Goal: Information Seeking & Learning: Learn about a topic

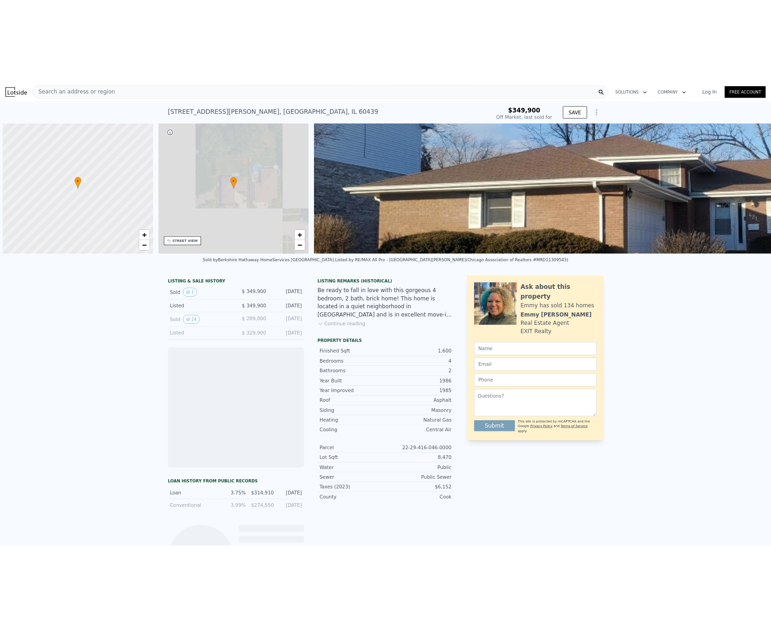
scroll to position [0, 4]
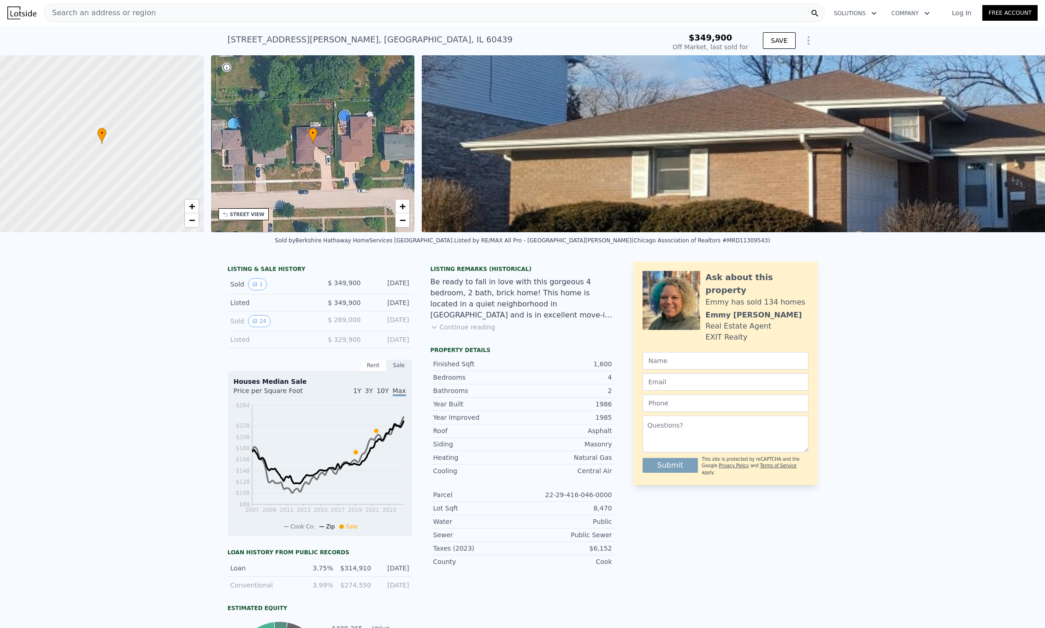
type input "$ 460,000"
type input "$ 62,643"
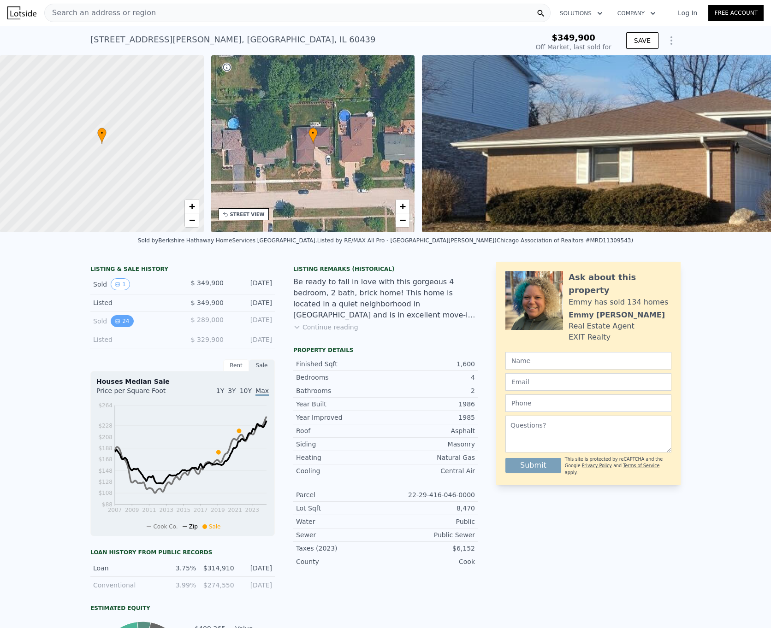
click at [116, 324] on icon "View historical data" at bounding box center [118, 321] width 6 height 6
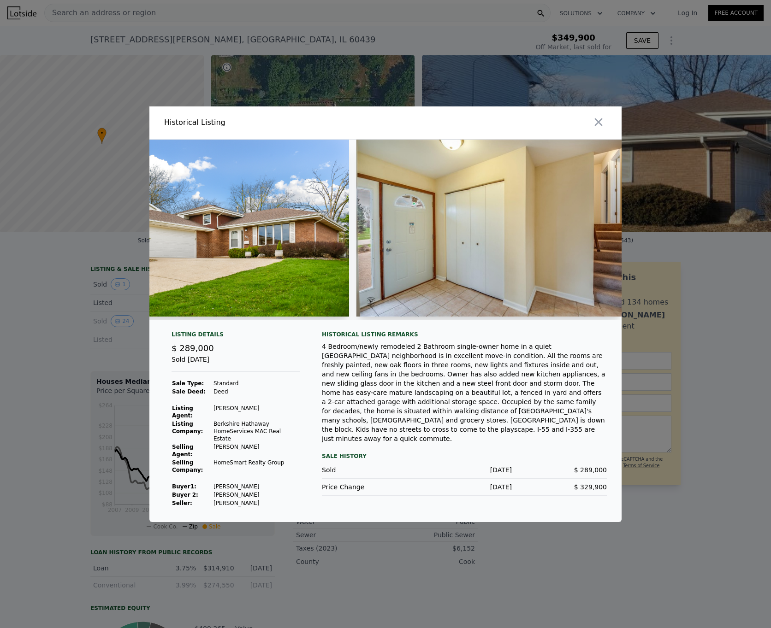
scroll to position [0, 573]
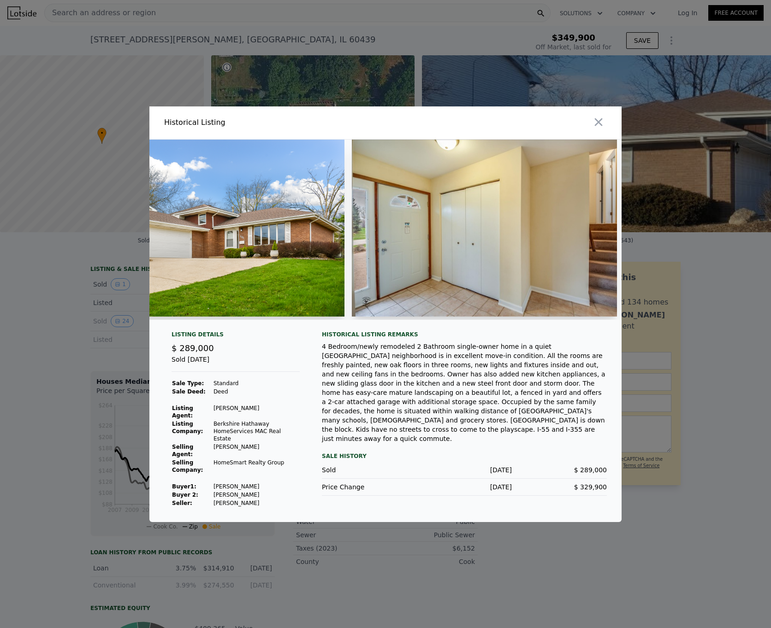
drag, startPoint x: 600, startPoint y: 124, endPoint x: 537, endPoint y: 150, distance: 67.8
click at [600, 124] on icon "button" at bounding box center [598, 122] width 13 height 13
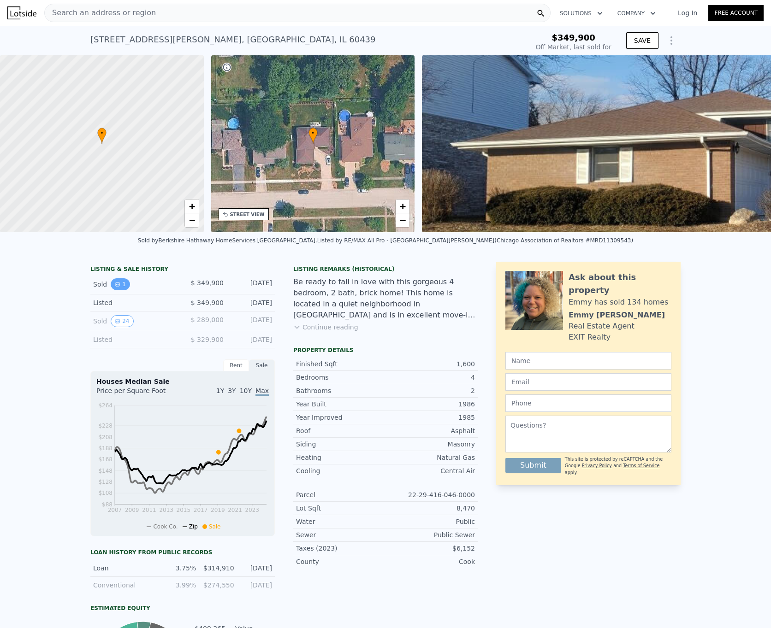
click at [116, 286] on icon "View historical data" at bounding box center [118, 285] width 4 height 4
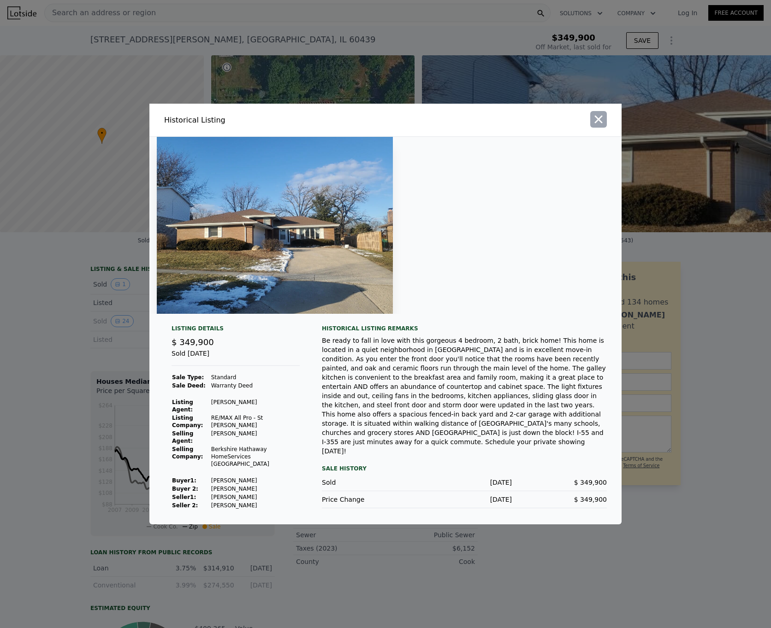
click at [599, 125] on icon "button" at bounding box center [598, 119] width 13 height 13
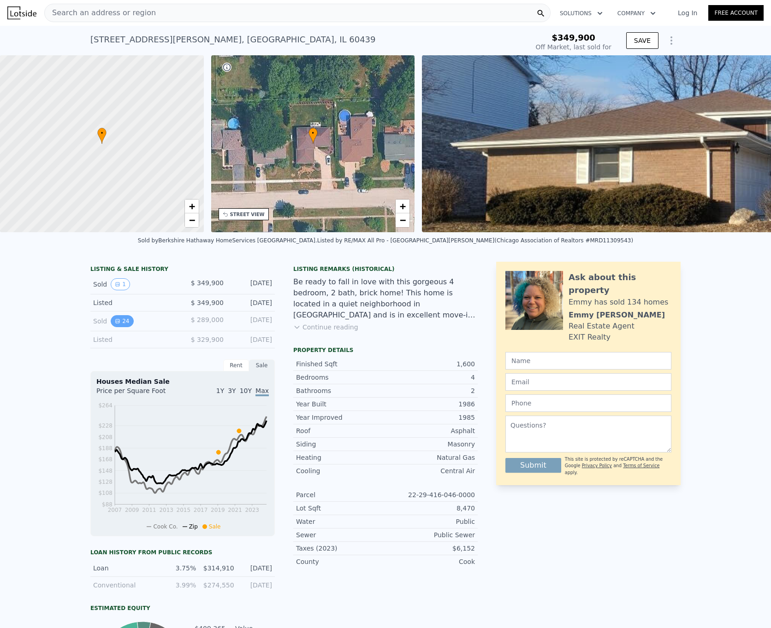
click at [116, 324] on icon "View historical data" at bounding box center [118, 321] width 6 height 6
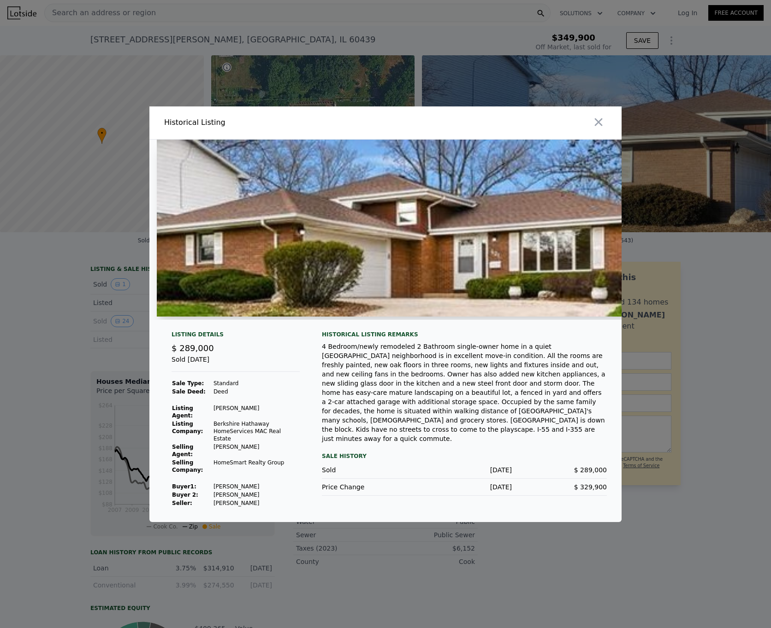
click at [612, 128] on div at bounding box center [505, 122] width 232 height 33
click at [607, 126] on div at bounding box center [505, 122] width 232 height 33
click at [592, 123] on icon "button" at bounding box center [598, 122] width 13 height 13
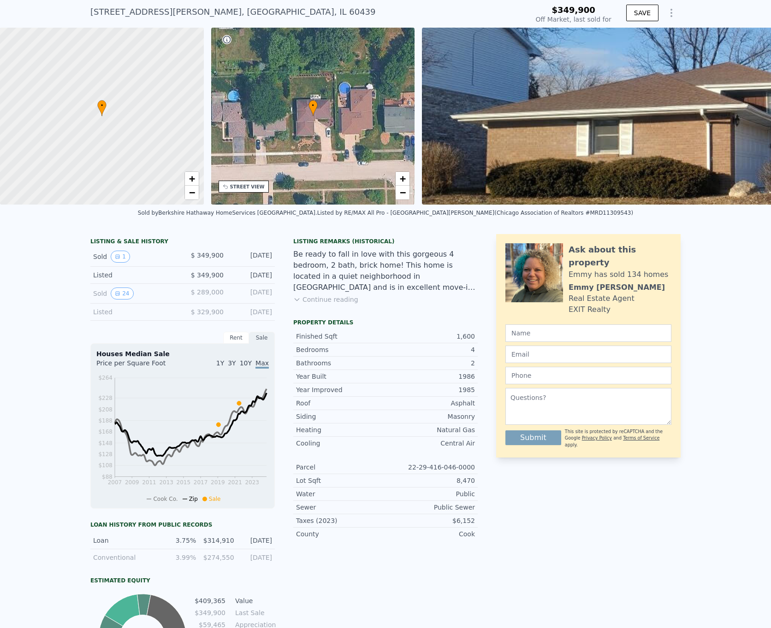
scroll to position [0, 0]
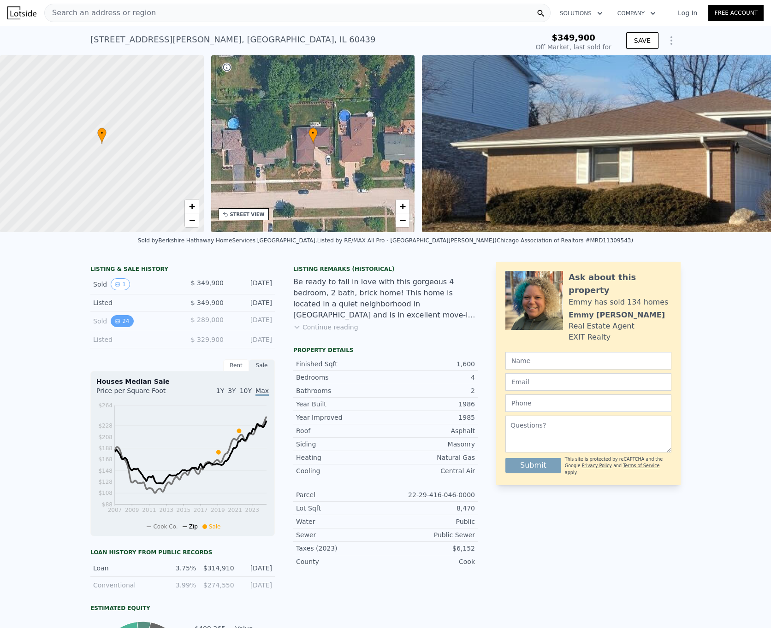
click at [124, 325] on button "24" at bounding box center [122, 321] width 23 height 12
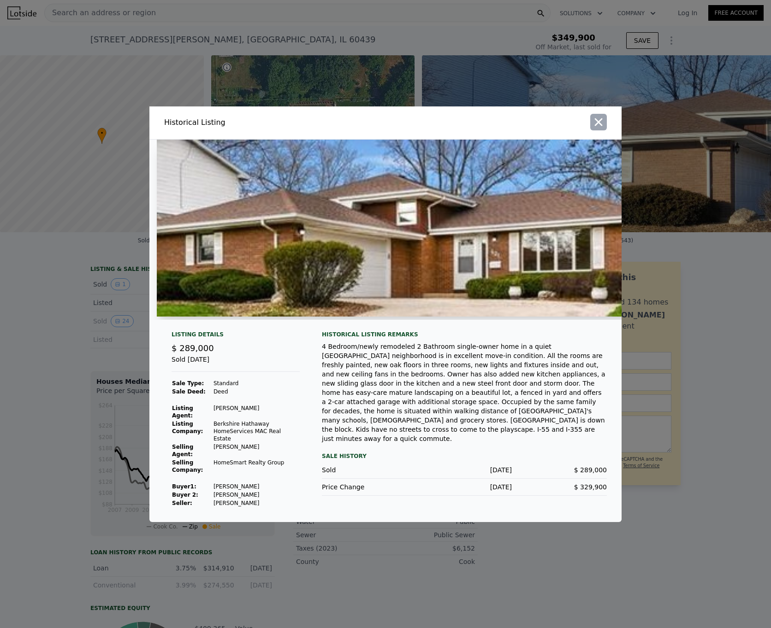
click at [592, 123] on icon "button" at bounding box center [598, 122] width 13 height 13
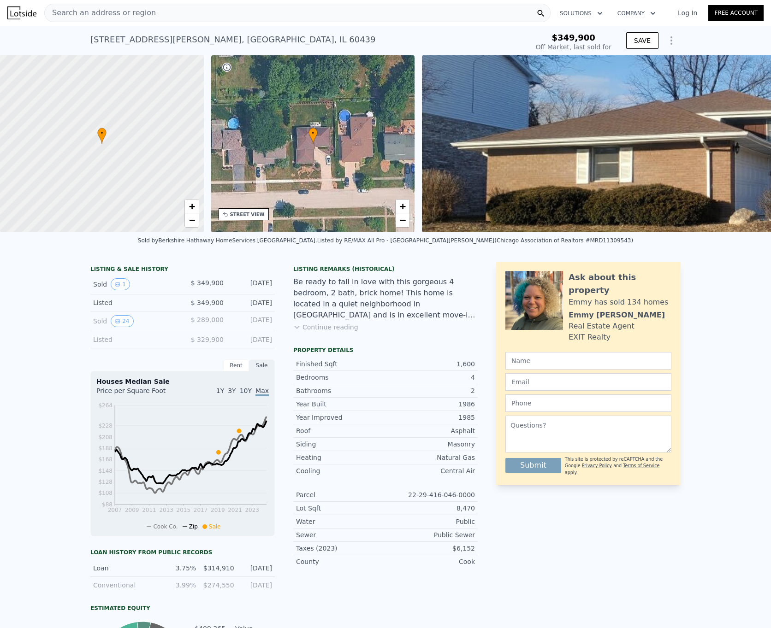
click at [339, 125] on div "• + −" at bounding box center [313, 143] width 204 height 177
click at [403, 204] on span "+" at bounding box center [403, 206] width 6 height 12
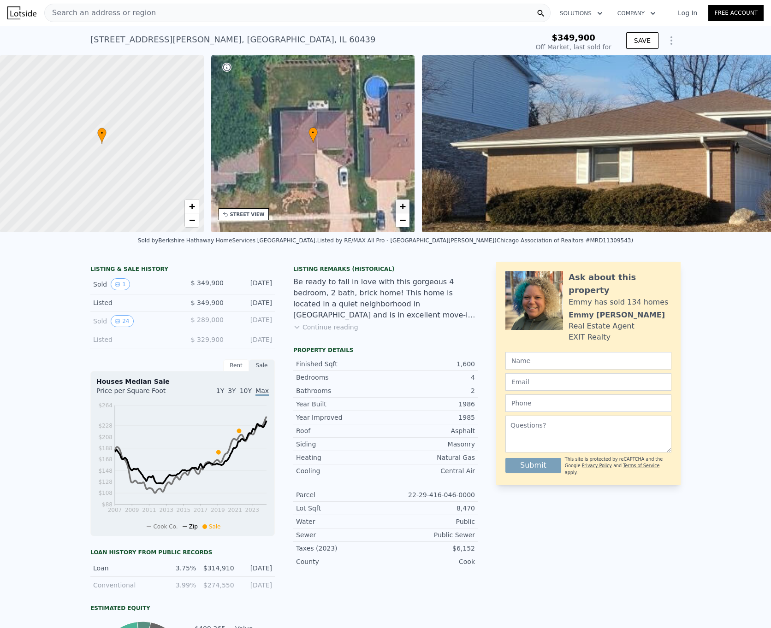
click at [403, 204] on span "+" at bounding box center [403, 206] width 6 height 12
drag, startPoint x: 327, startPoint y: 123, endPoint x: 333, endPoint y: 146, distance: 23.7
click at [333, 146] on div "• + −" at bounding box center [313, 143] width 204 height 177
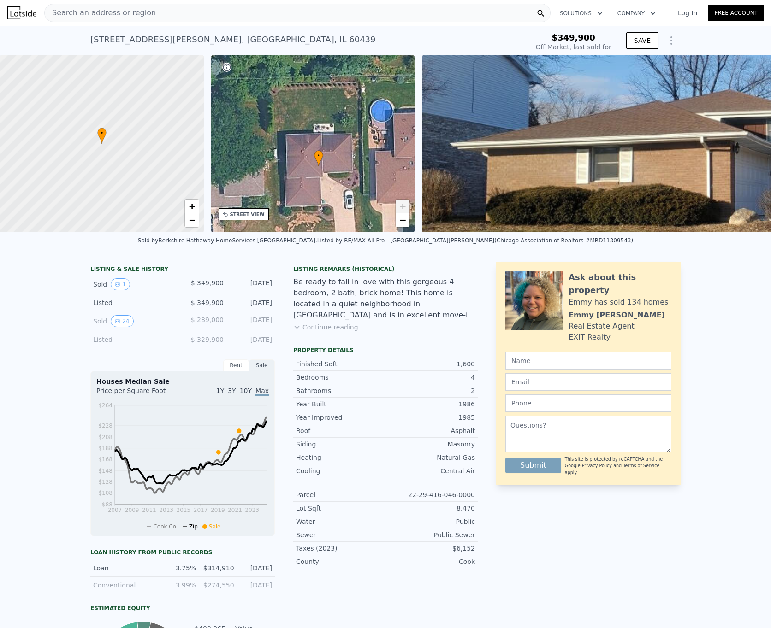
click at [401, 204] on span "+" at bounding box center [403, 206] width 6 height 12
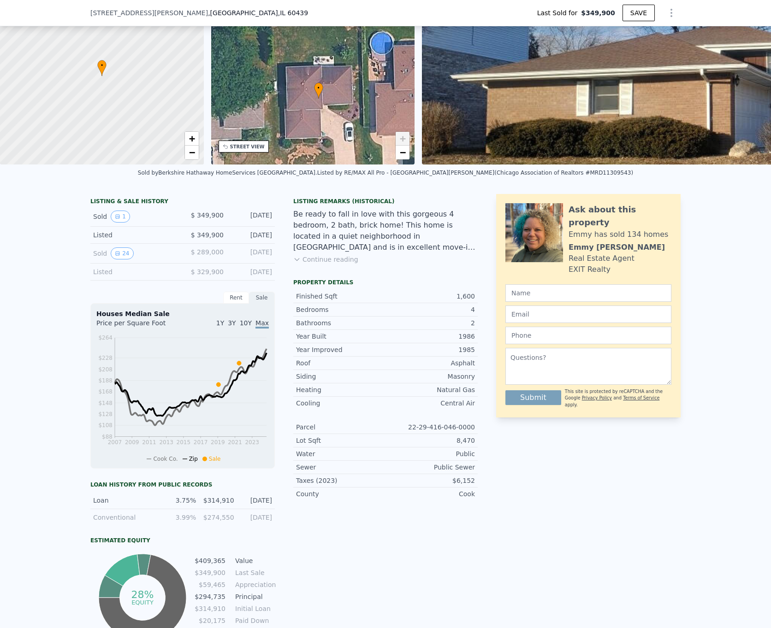
scroll to position [24, 0]
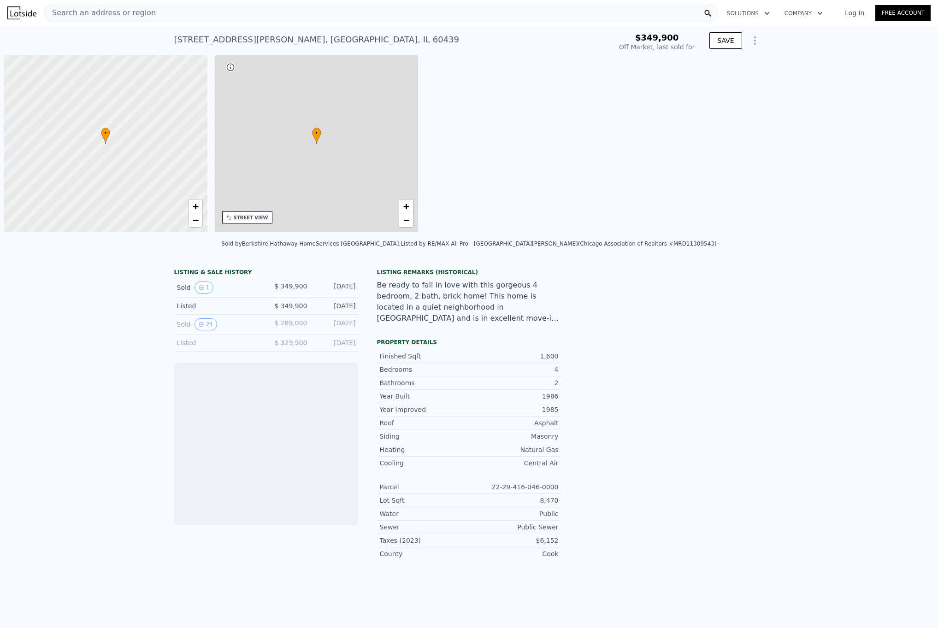
scroll to position [0, 4]
